Goal: Transaction & Acquisition: Download file/media

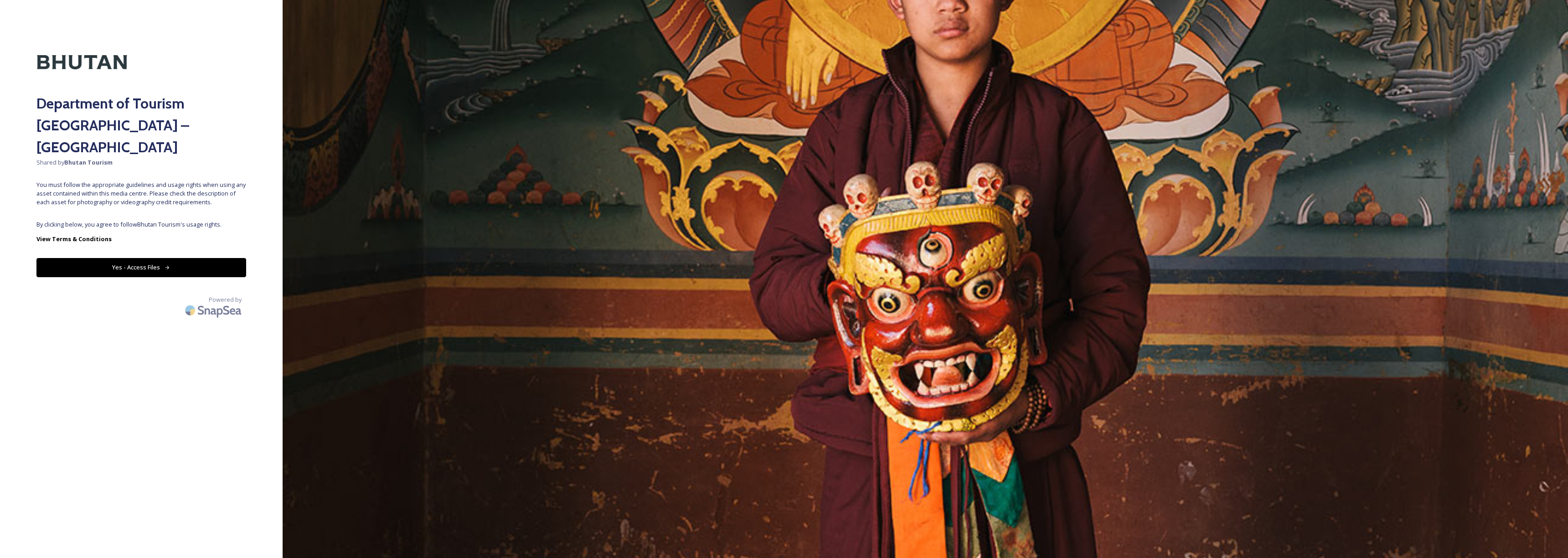
click at [204, 258] on button "Yes - Access Files" at bounding box center [141, 266] width 210 height 18
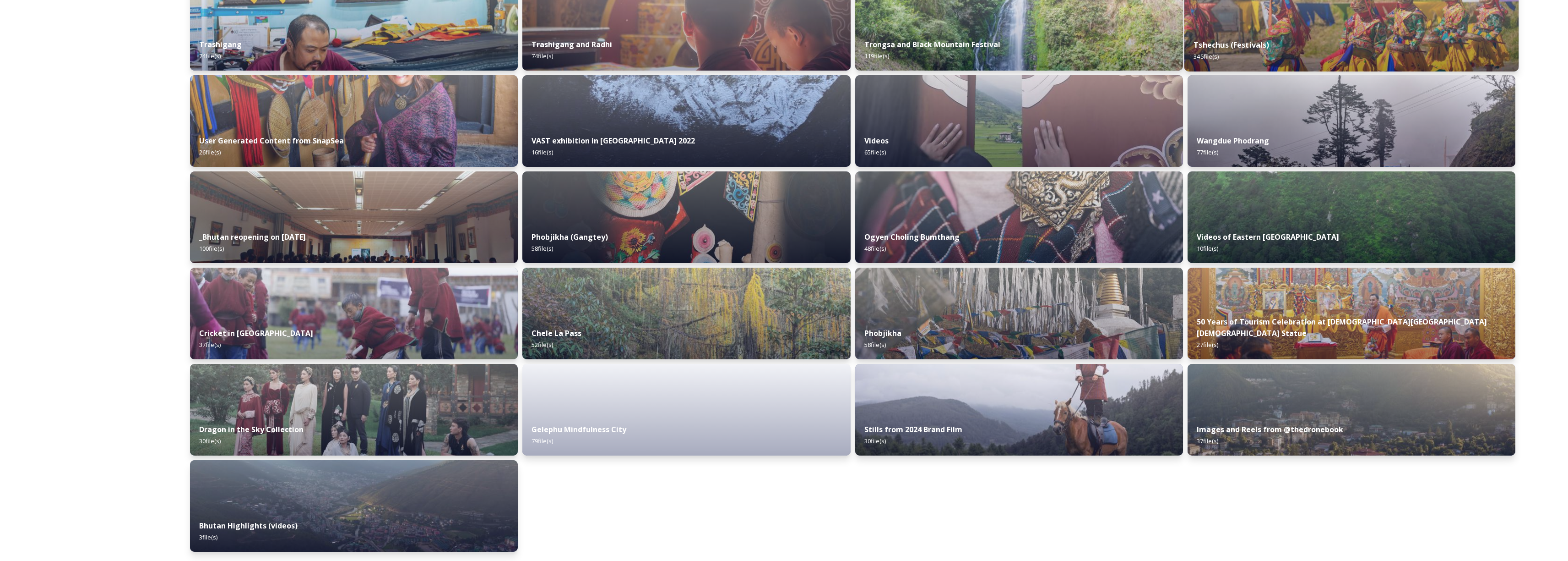
scroll to position [561, 0]
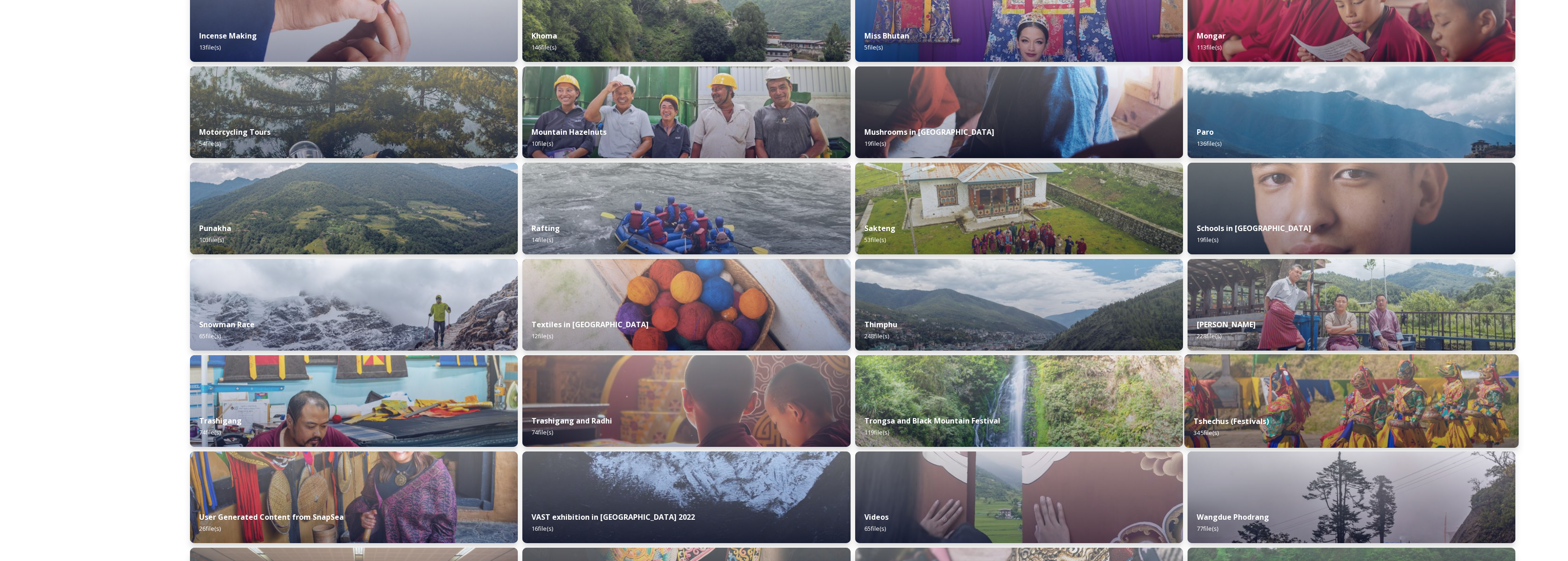
click at [1290, 424] on div "Tshechus (Festivals) 345 file(s)" at bounding box center [1351, 426] width 334 height 41
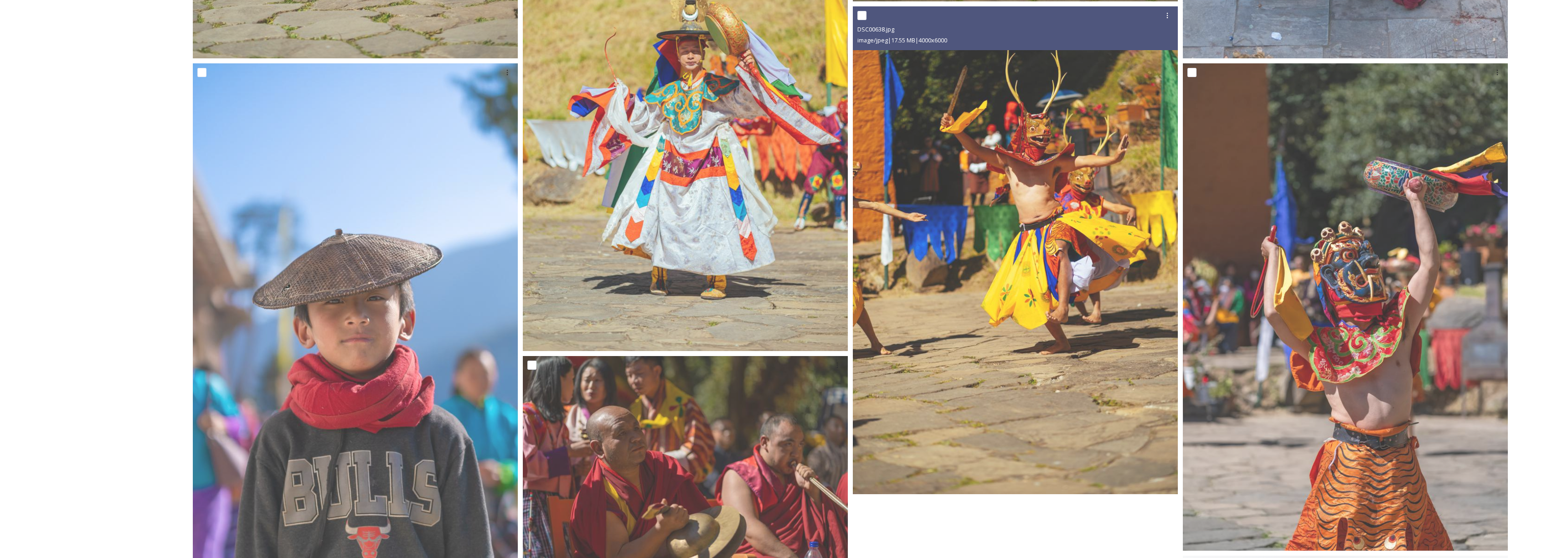
scroll to position [3568, 0]
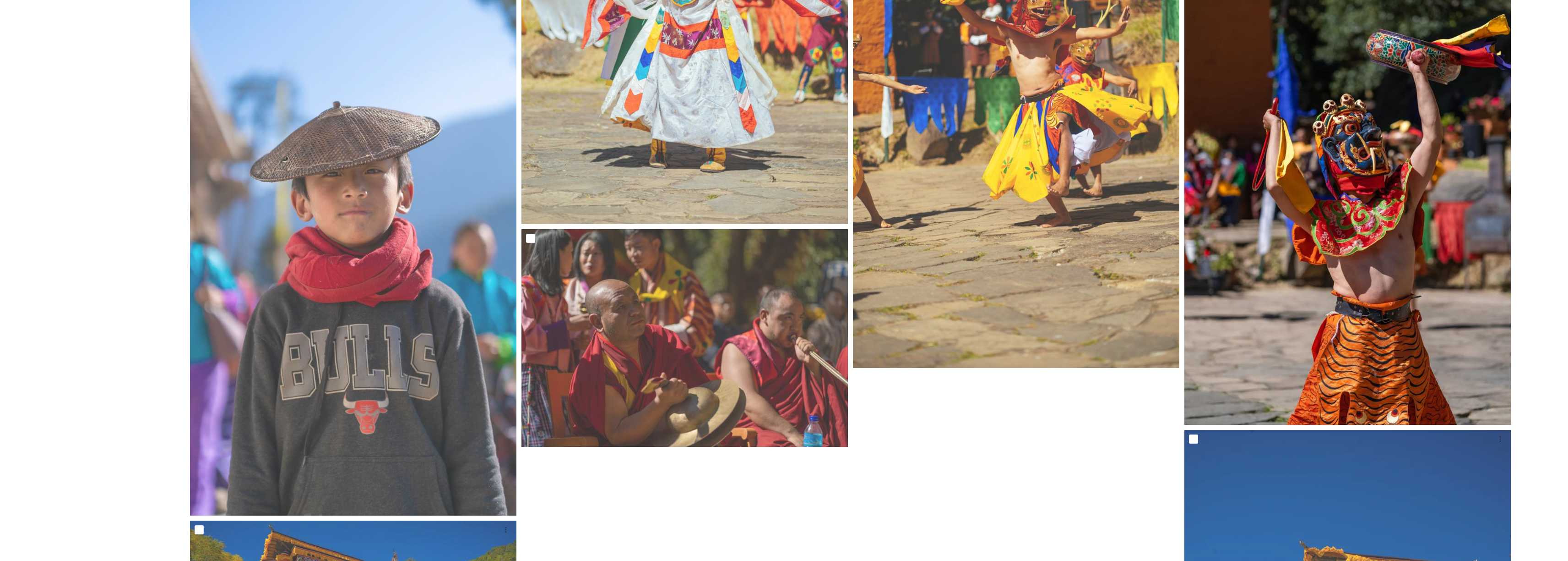
click at [1314, 340] on img at bounding box center [1347, 180] width 326 height 490
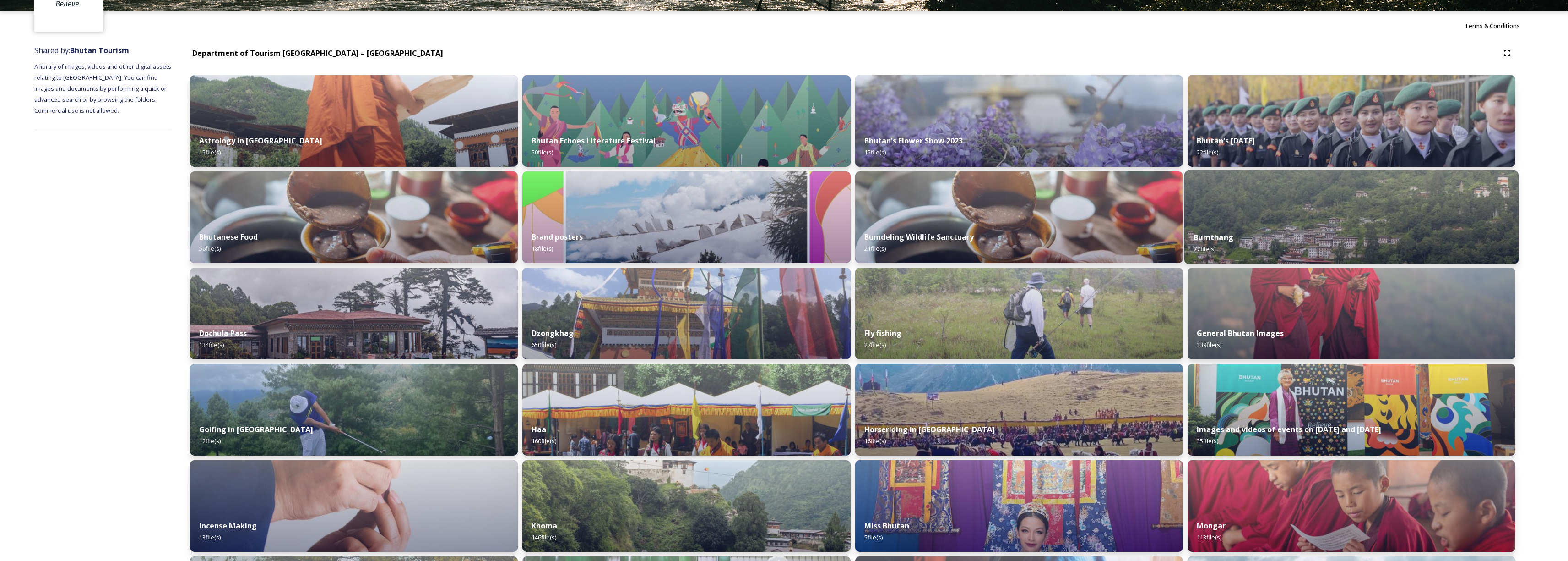
scroll to position [552, 0]
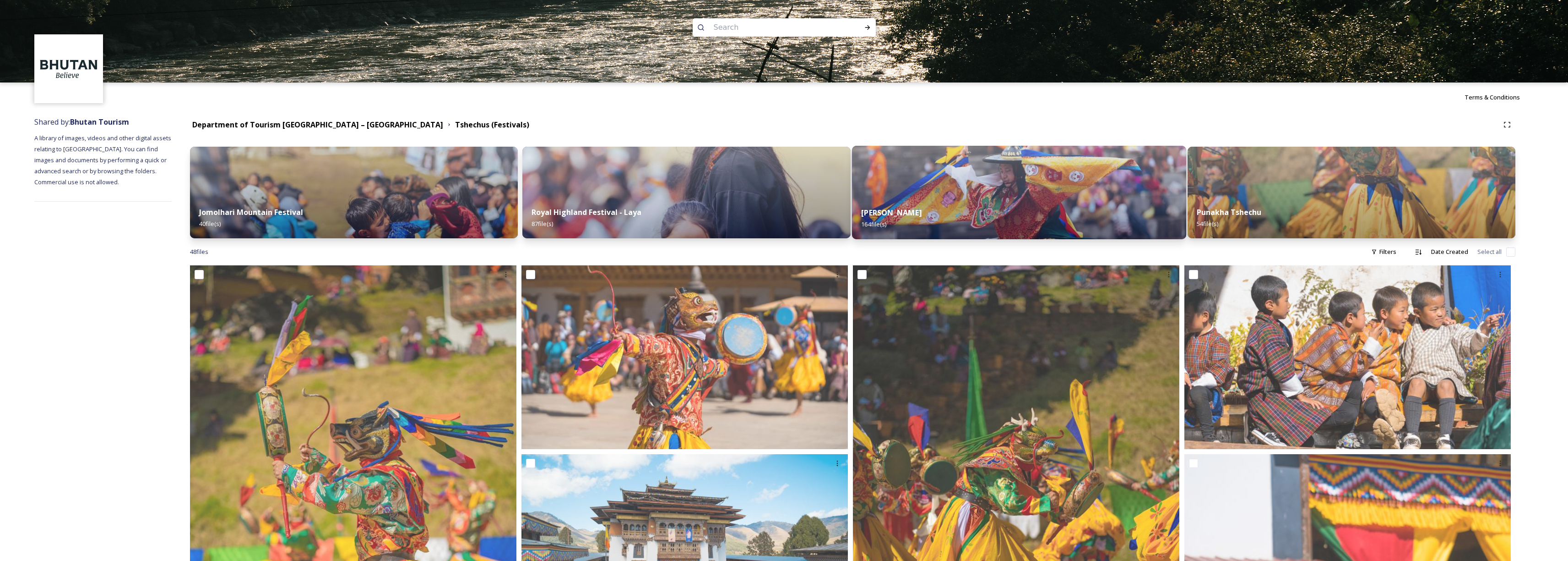
click at [1075, 220] on div "Thimphu Tshechu 164 file(s)" at bounding box center [1018, 218] width 334 height 41
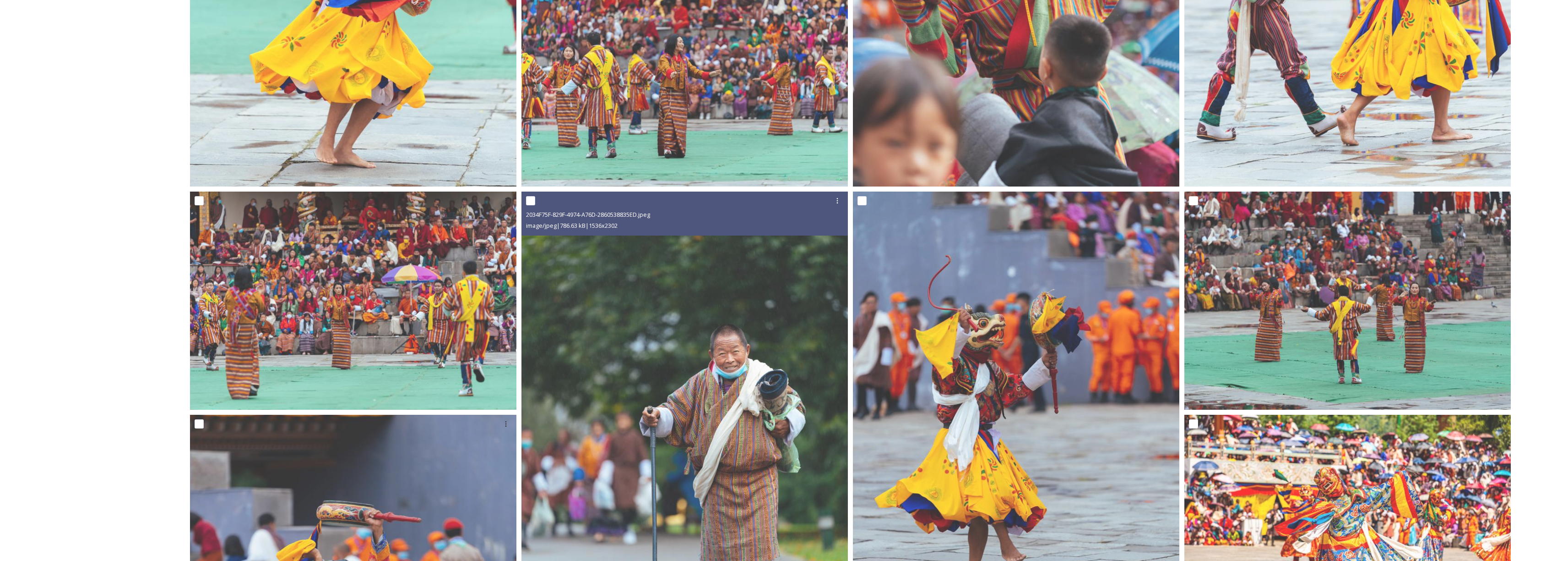
scroll to position [1351, 0]
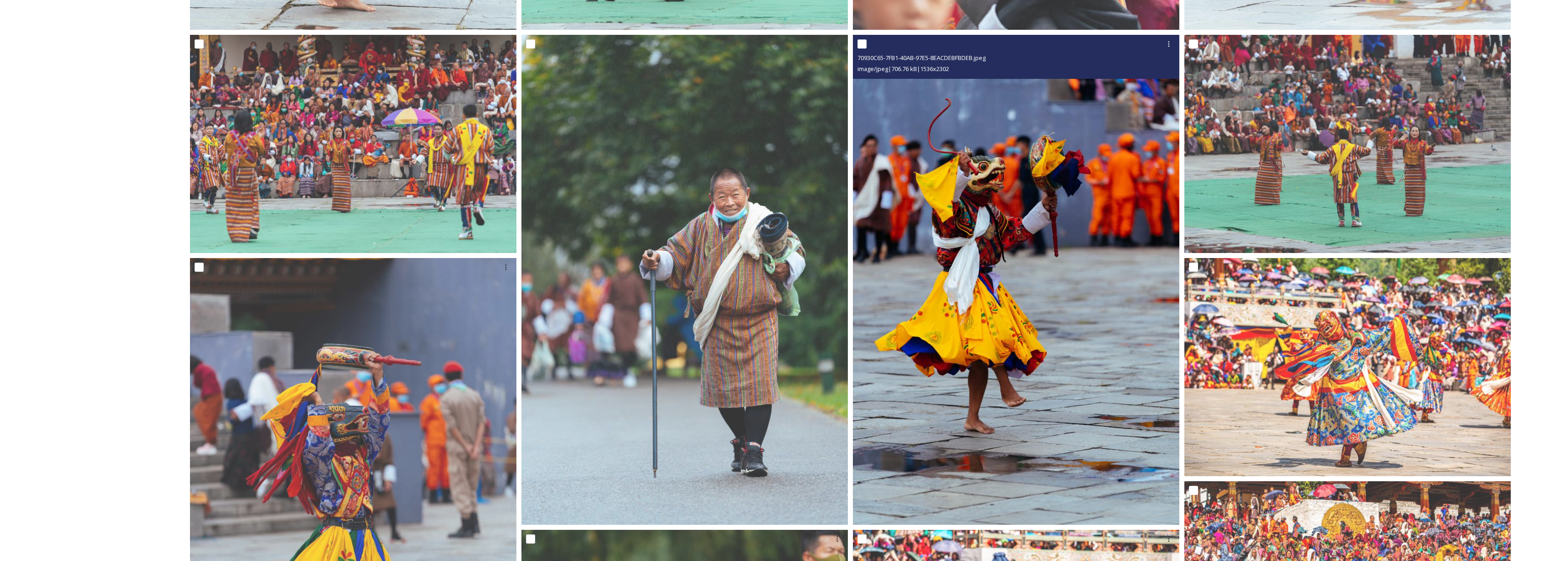
click at [1000, 353] on img at bounding box center [1016, 279] width 326 height 489
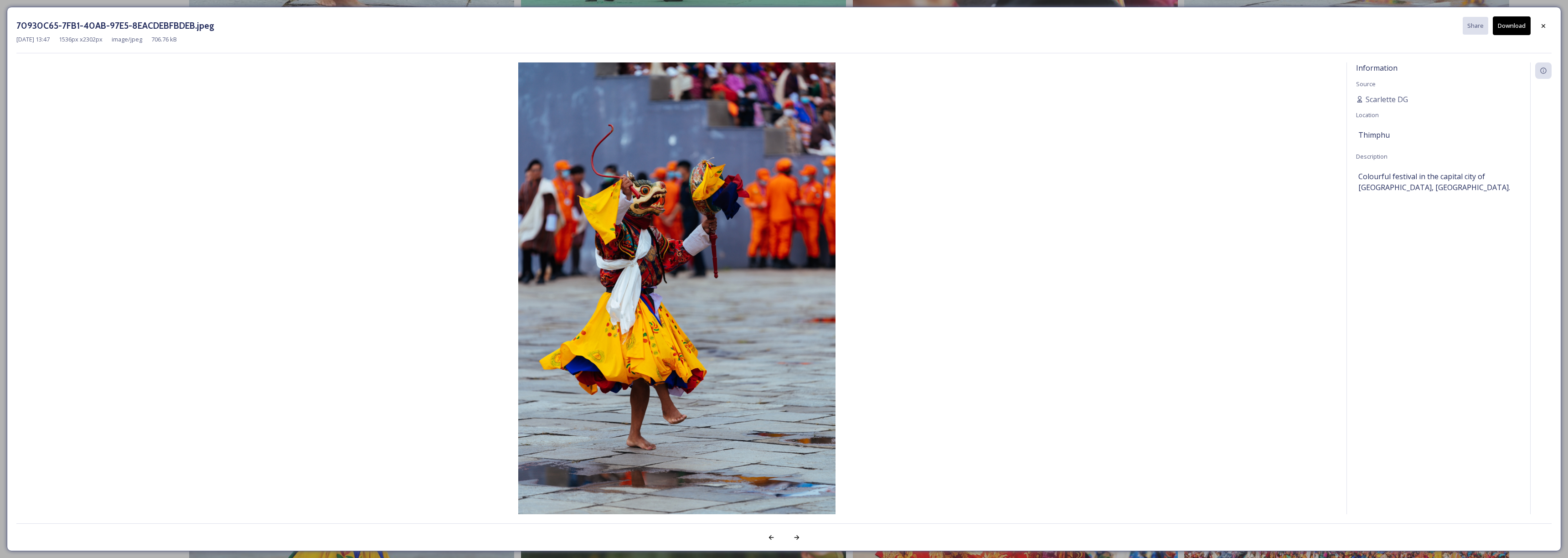
click at [1505, 32] on button "Download" at bounding box center [1511, 25] width 38 height 18
click at [1541, 26] on icon at bounding box center [1544, 26] width 7 height 7
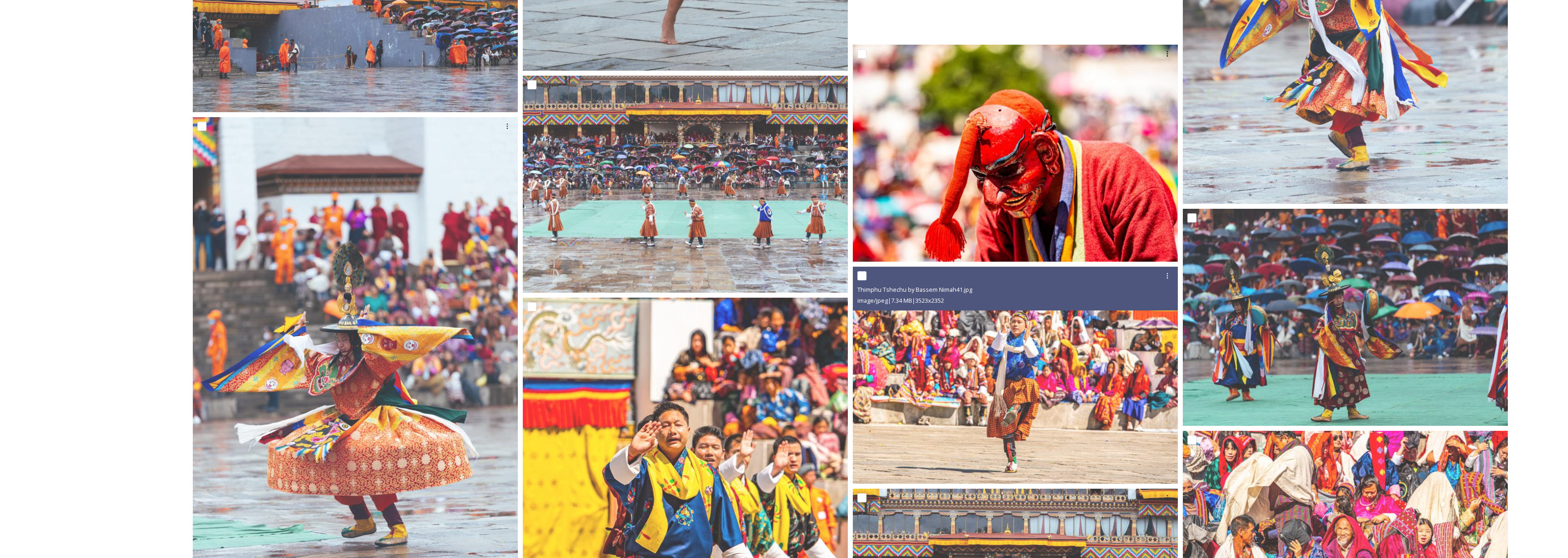
scroll to position [4655, 0]
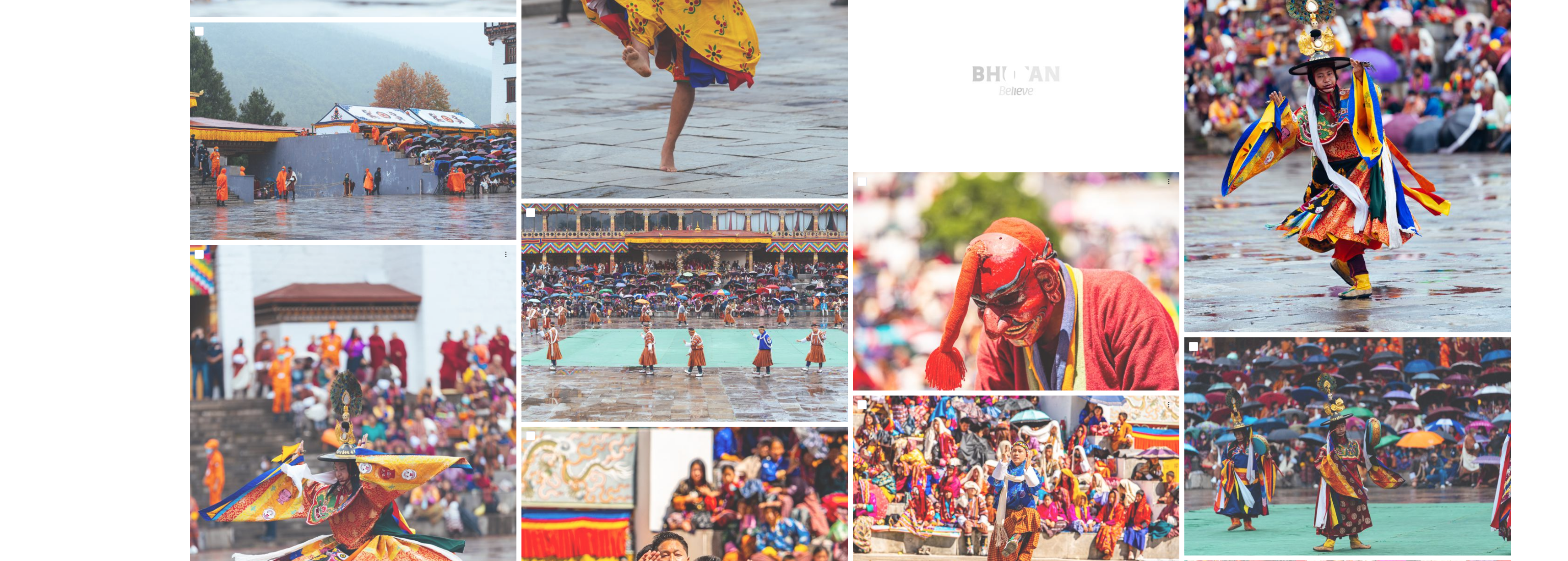
click at [1280, 220] on img at bounding box center [1347, 87] width 326 height 489
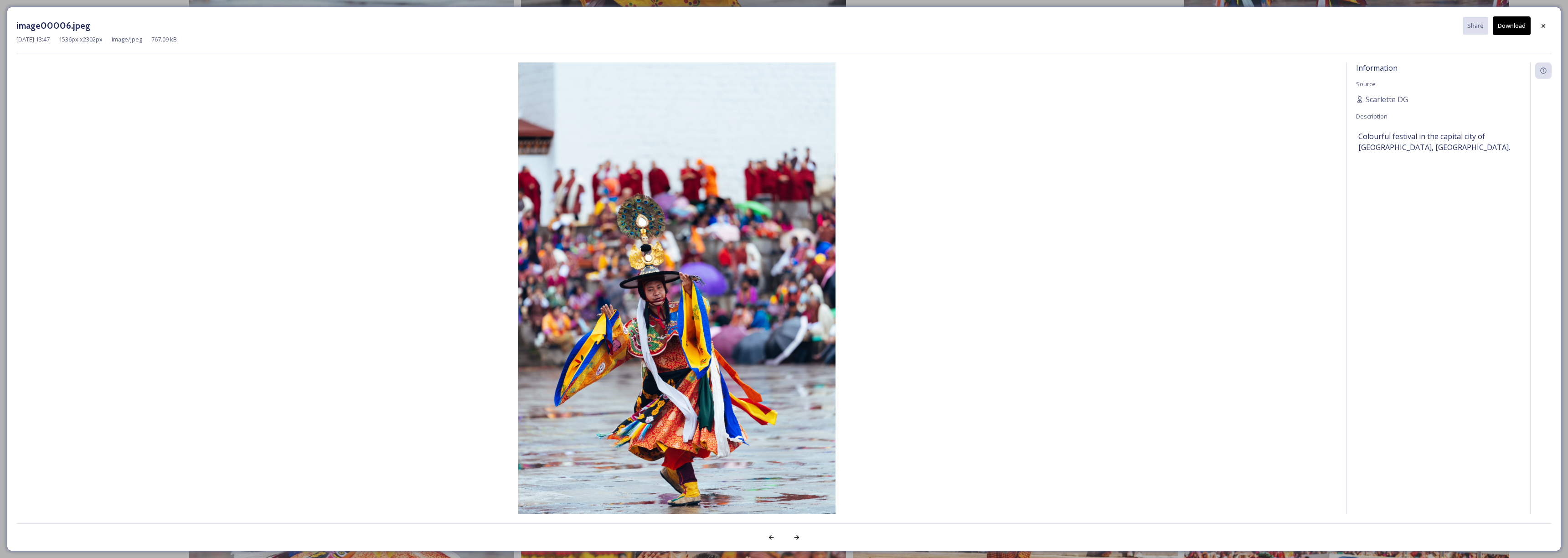
click at [1507, 32] on button "Download" at bounding box center [1511, 25] width 38 height 18
